Goal: Task Accomplishment & Management: Use online tool/utility

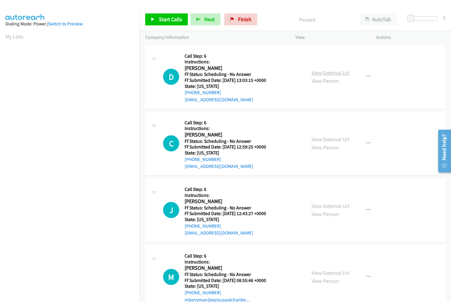
click at [333, 73] on link "View External Url" at bounding box center [331, 72] width 38 height 7
click at [326, 141] on link "View External Url" at bounding box center [331, 139] width 38 height 7
click at [327, 206] on link "View External Url" at bounding box center [331, 206] width 38 height 7
click at [319, 269] on link "View External Url" at bounding box center [331, 272] width 38 height 7
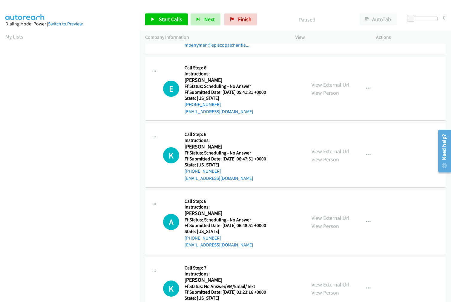
scroll to position [265, 0]
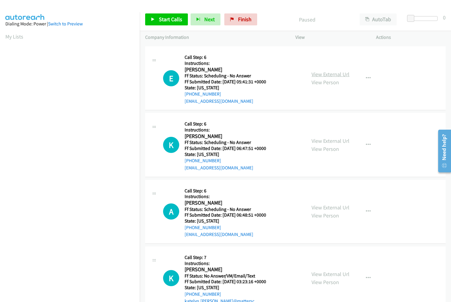
click at [335, 73] on link "View External Url" at bounding box center [331, 74] width 38 height 7
click at [331, 141] on link "View External Url" at bounding box center [331, 140] width 38 height 7
click at [332, 211] on div "View External Url View Person" at bounding box center [331, 211] width 38 height 16
click at [332, 209] on link "View External Url" at bounding box center [331, 207] width 38 height 7
click at [330, 275] on link "View External Url" at bounding box center [331, 274] width 38 height 7
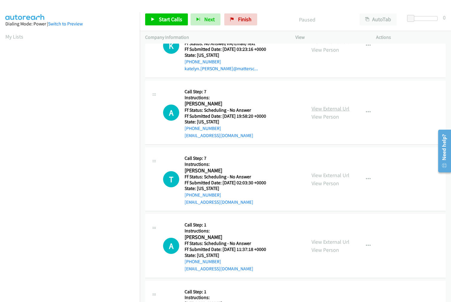
scroll to position [531, 0]
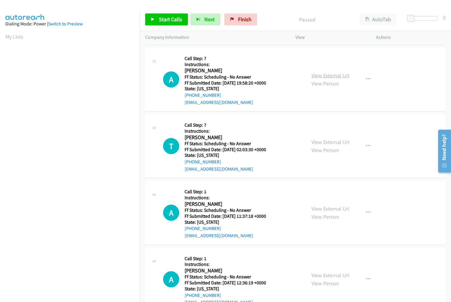
click at [328, 73] on link "View External Url" at bounding box center [331, 75] width 38 height 7
click at [332, 141] on link "View External Url" at bounding box center [331, 142] width 38 height 7
click at [327, 206] on link "View External Url" at bounding box center [331, 208] width 38 height 7
click at [321, 273] on link "View External Url" at bounding box center [331, 275] width 38 height 7
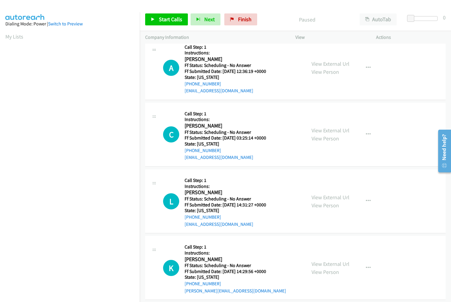
scroll to position [749, 0]
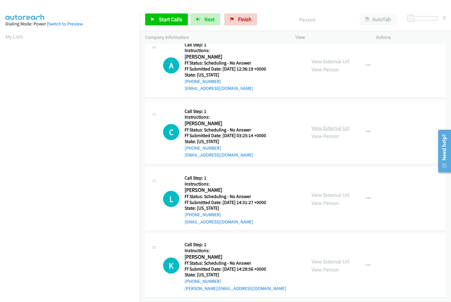
click at [336, 125] on link "View External Url" at bounding box center [331, 128] width 38 height 7
click at [328, 192] on link "View External Url" at bounding box center [331, 195] width 38 height 7
click at [325, 258] on link "View External Url" at bounding box center [331, 261] width 38 height 7
click at [270, 17] on p "Paused" at bounding box center [307, 20] width 84 height 8
click at [173, 17] on span "Start Calls" at bounding box center [170, 19] width 23 height 7
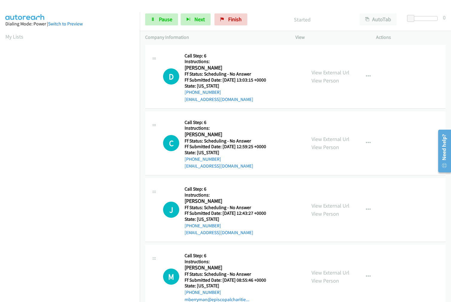
scroll to position [0, 0]
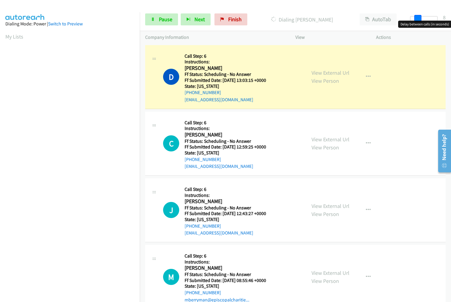
drag, startPoint x: 412, startPoint y: 19, endPoint x: 418, endPoint y: 18, distance: 6.6
click at [418, 18] on span at bounding box center [417, 18] width 7 height 7
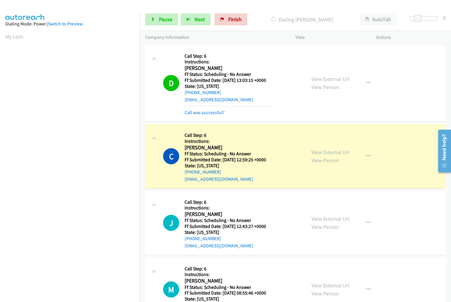
scroll to position [33, 0]
click at [202, 114] on link "Call was successful?" at bounding box center [205, 113] width 40 height 6
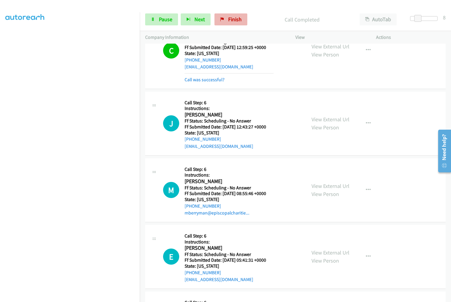
scroll to position [106, 0]
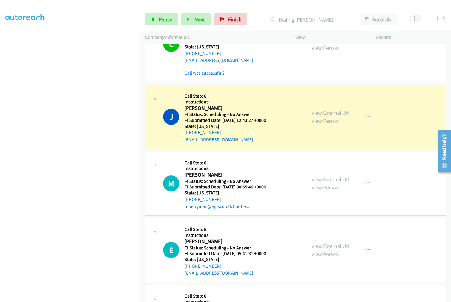
click at [207, 70] on link "Call was successful?" at bounding box center [205, 73] width 40 height 6
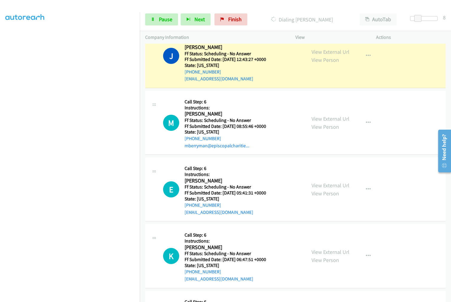
scroll to position [166, 0]
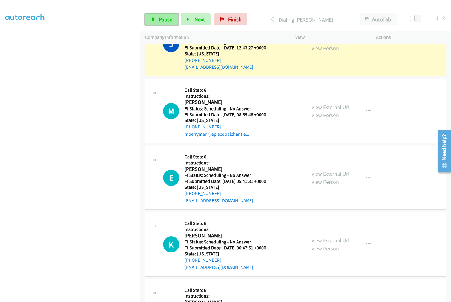
click at [165, 21] on span "Pause" at bounding box center [165, 19] width 13 height 7
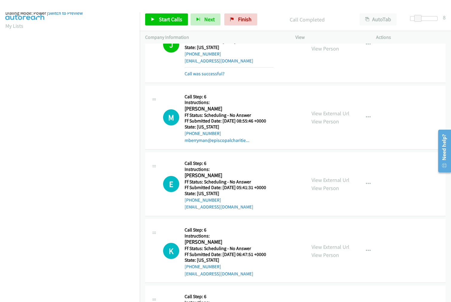
scroll to position [0, 0]
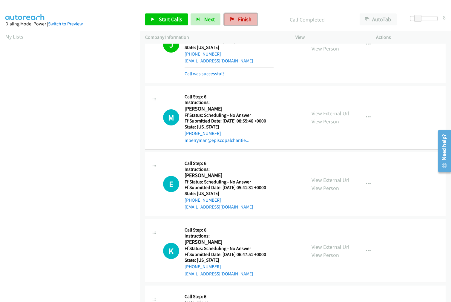
click at [241, 18] on span "Finish" at bounding box center [244, 19] width 13 height 7
